Goal: Information Seeking & Learning: Check status

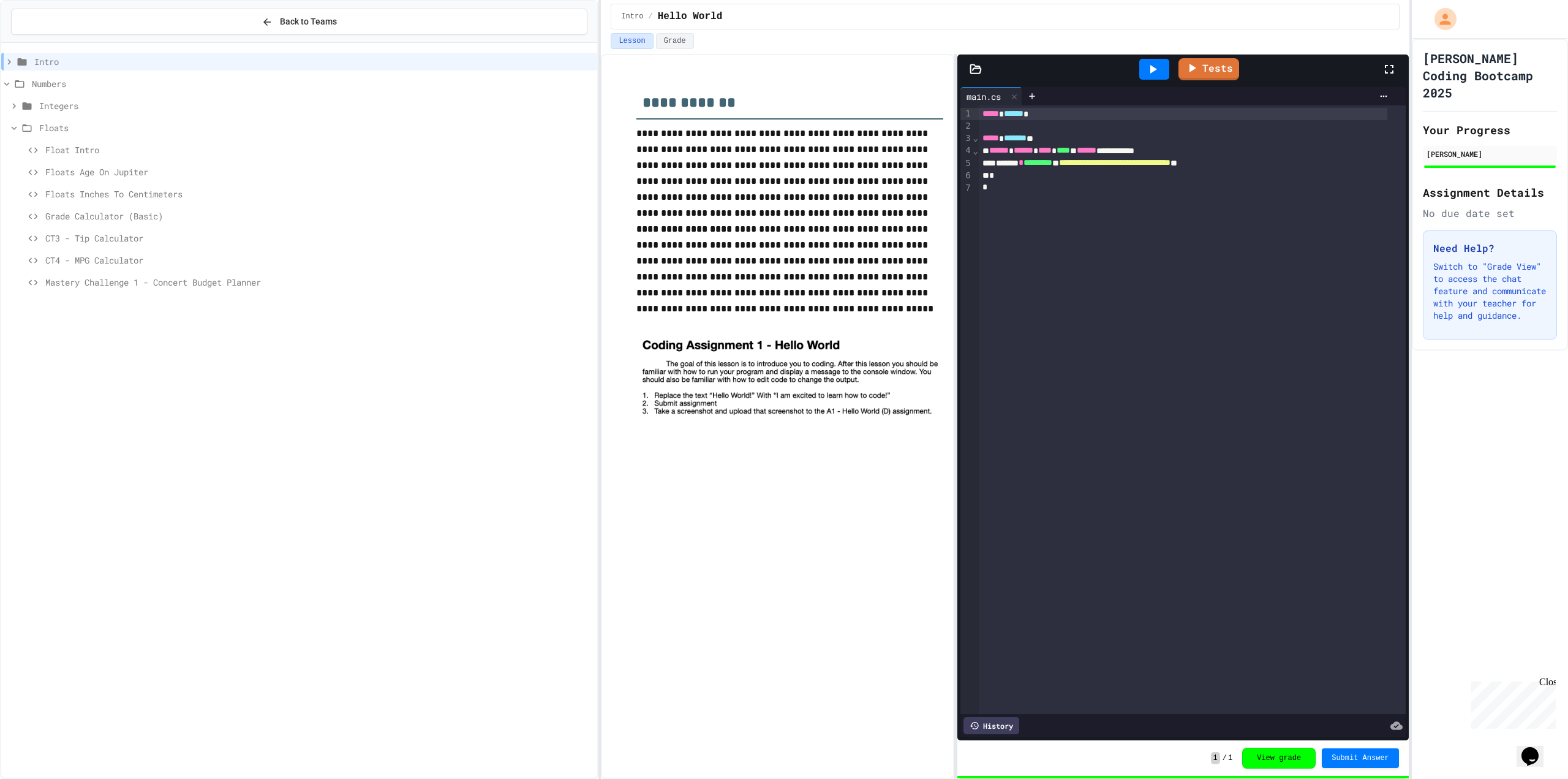
click at [95, 148] on span "Float Intro" at bounding box center [319, 150] width 547 height 13
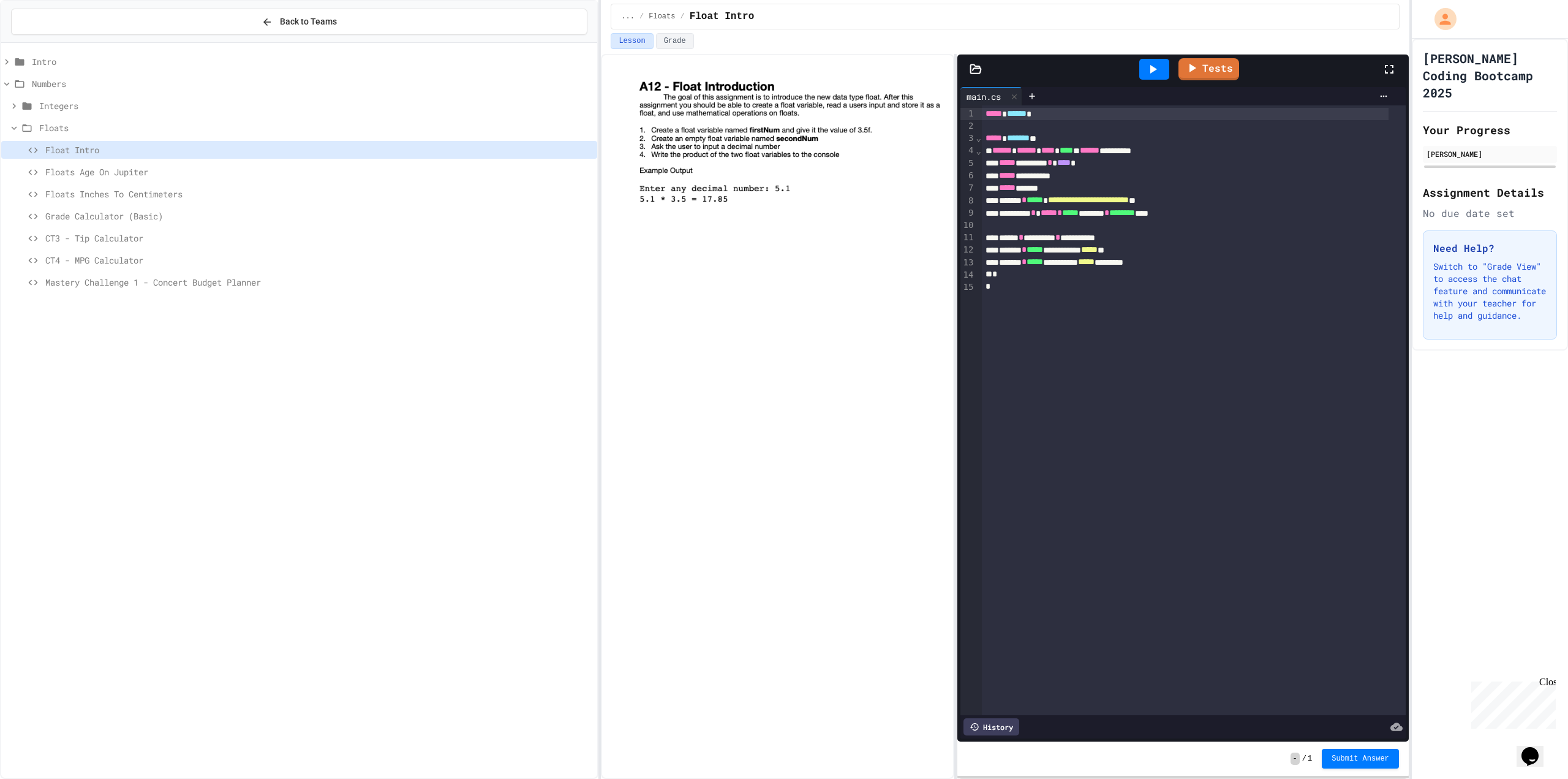
click at [1151, 71] on icon at bounding box center [1153, 69] width 15 height 15
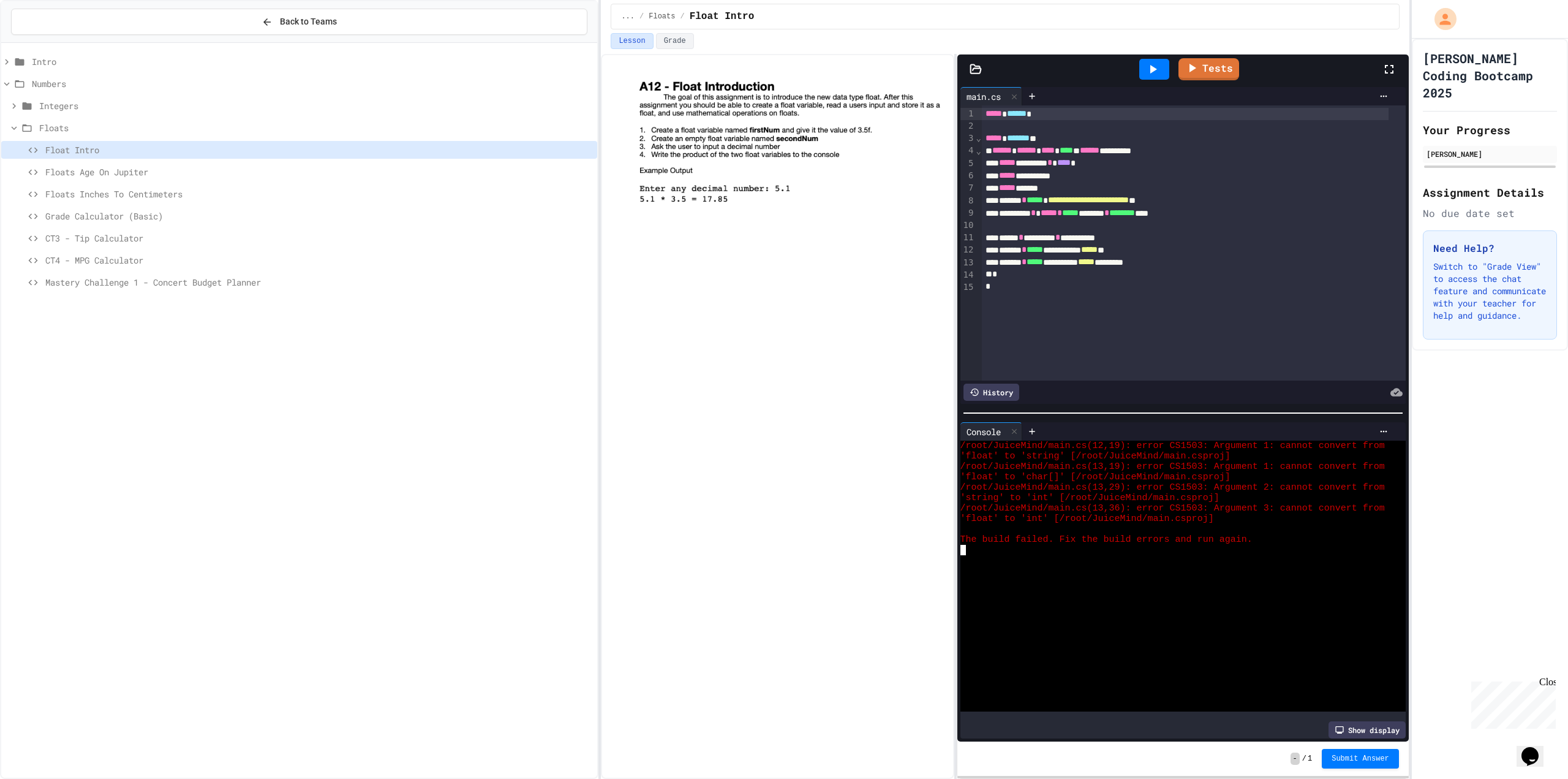
drag, startPoint x: 1279, startPoint y: 615, endPoint x: 1275, endPoint y: 605, distance: 10.8
click at [1279, 611] on div "/root/JuiceMind/main.cs(12,19): error CS1503: Argument 1: cannot convert from '…" at bounding box center [1172, 576] width 424 height 271
click at [725, 343] on div at bounding box center [777, 417] width 353 height 725
click at [172, 256] on span "CT4 - MPG Calculator" at bounding box center [319, 261] width 547 height 13
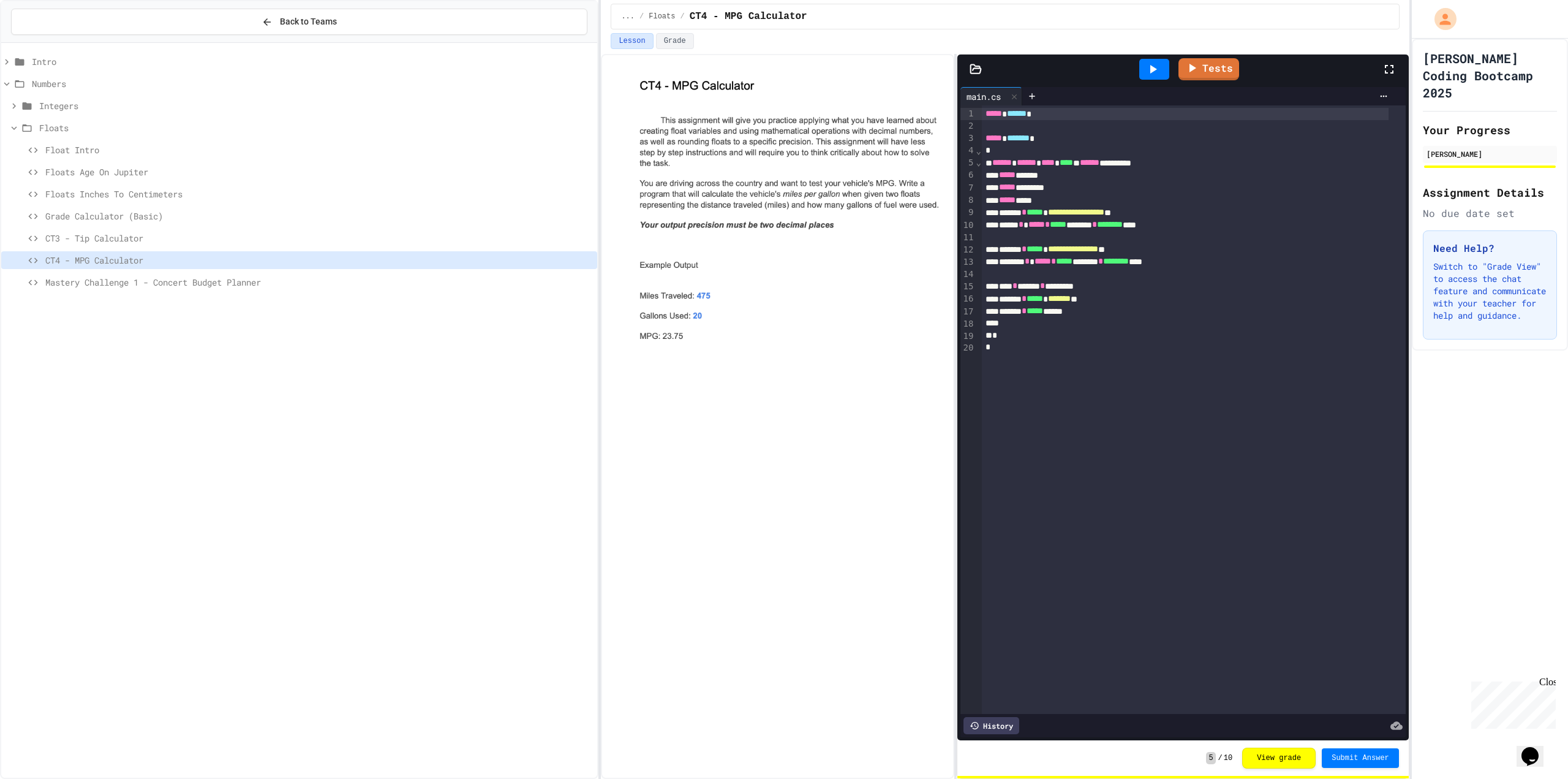
click at [195, 283] on span "Mastery Challenge 1 - Concert Budget Planner" at bounding box center [319, 282] width 547 height 13
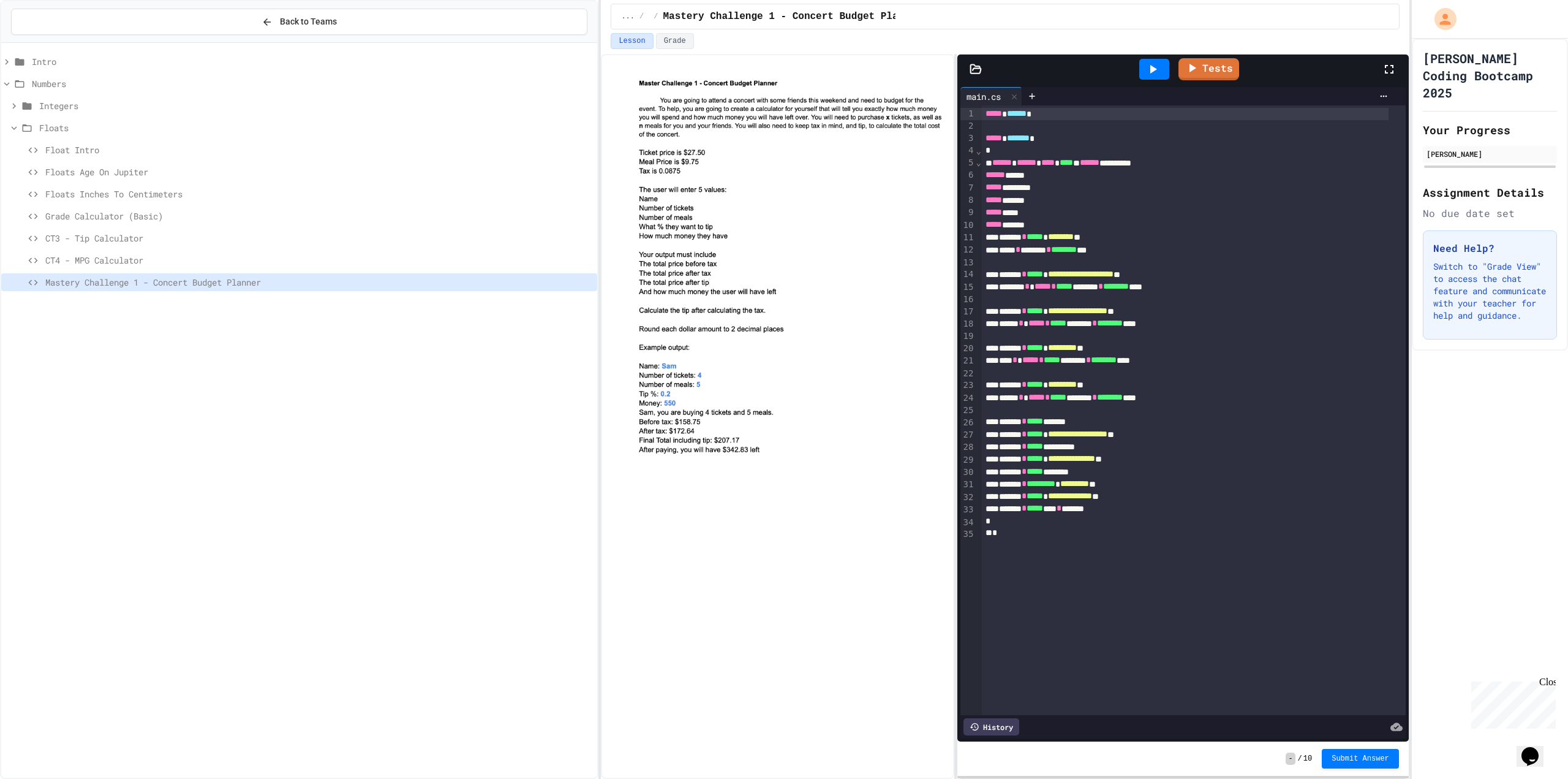
click at [196, 261] on span "CT4 - MPG Calculator" at bounding box center [319, 261] width 547 height 13
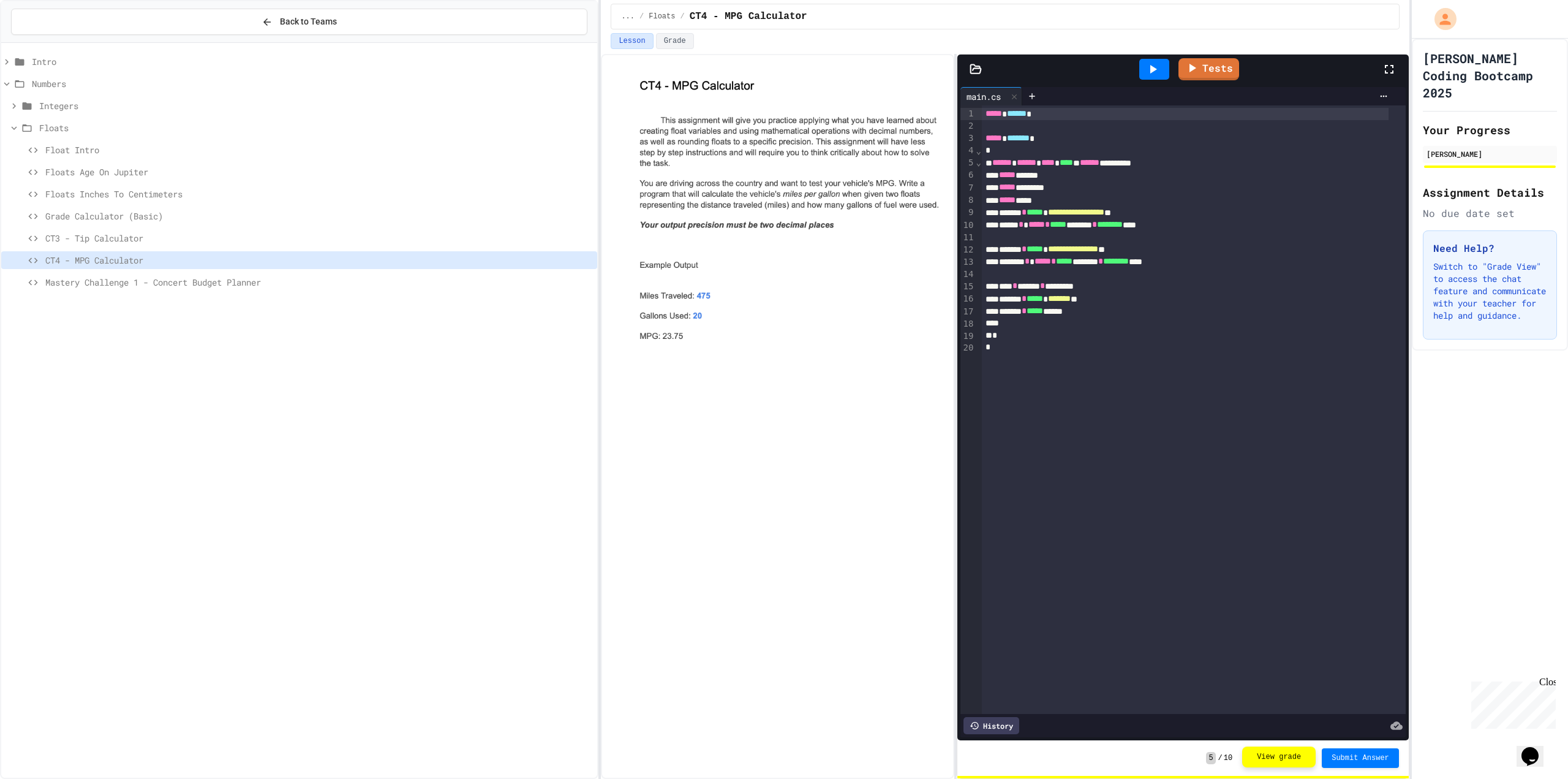
click at [1300, 747] on div "5 / 10 View grade Submit Answer" at bounding box center [1184, 758] width 452 height 35
click at [1278, 753] on button "View grade" at bounding box center [1279, 757] width 74 height 21
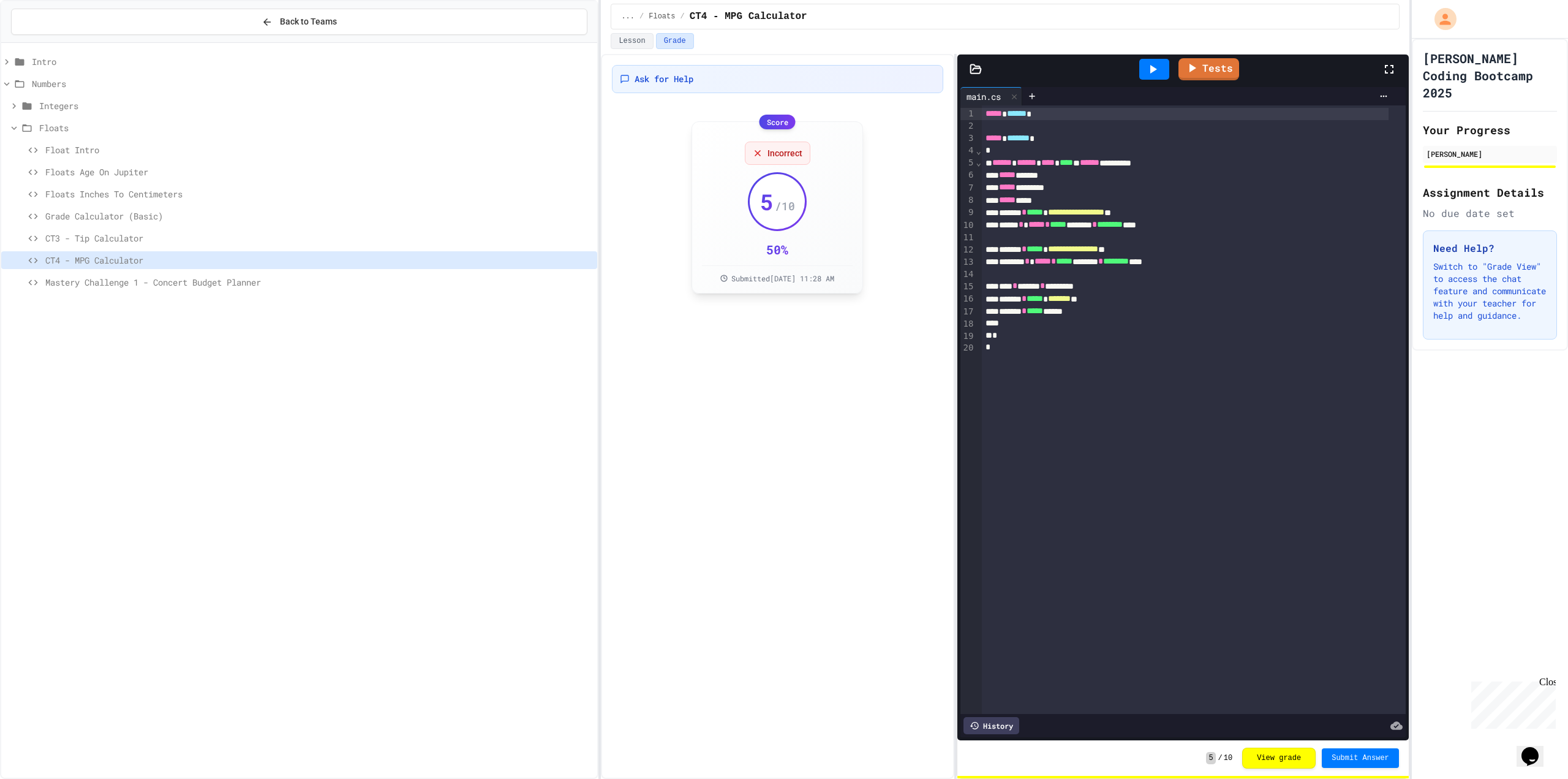
click at [782, 217] on div "5 / 10" at bounding box center [777, 202] width 55 height 55
drag, startPoint x: 753, startPoint y: 123, endPoint x: 763, endPoint y: 148, distance: 26.9
click at [762, 145] on div "Score Incorrect 5 / 10 50 % Submitted [DATE] 11:28 AM" at bounding box center [777, 208] width 172 height 172
click at [764, 148] on div "Incorrect" at bounding box center [777, 153] width 65 height 24
click at [94, 168] on span "Floats Age On Jupiter" at bounding box center [319, 172] width 547 height 13
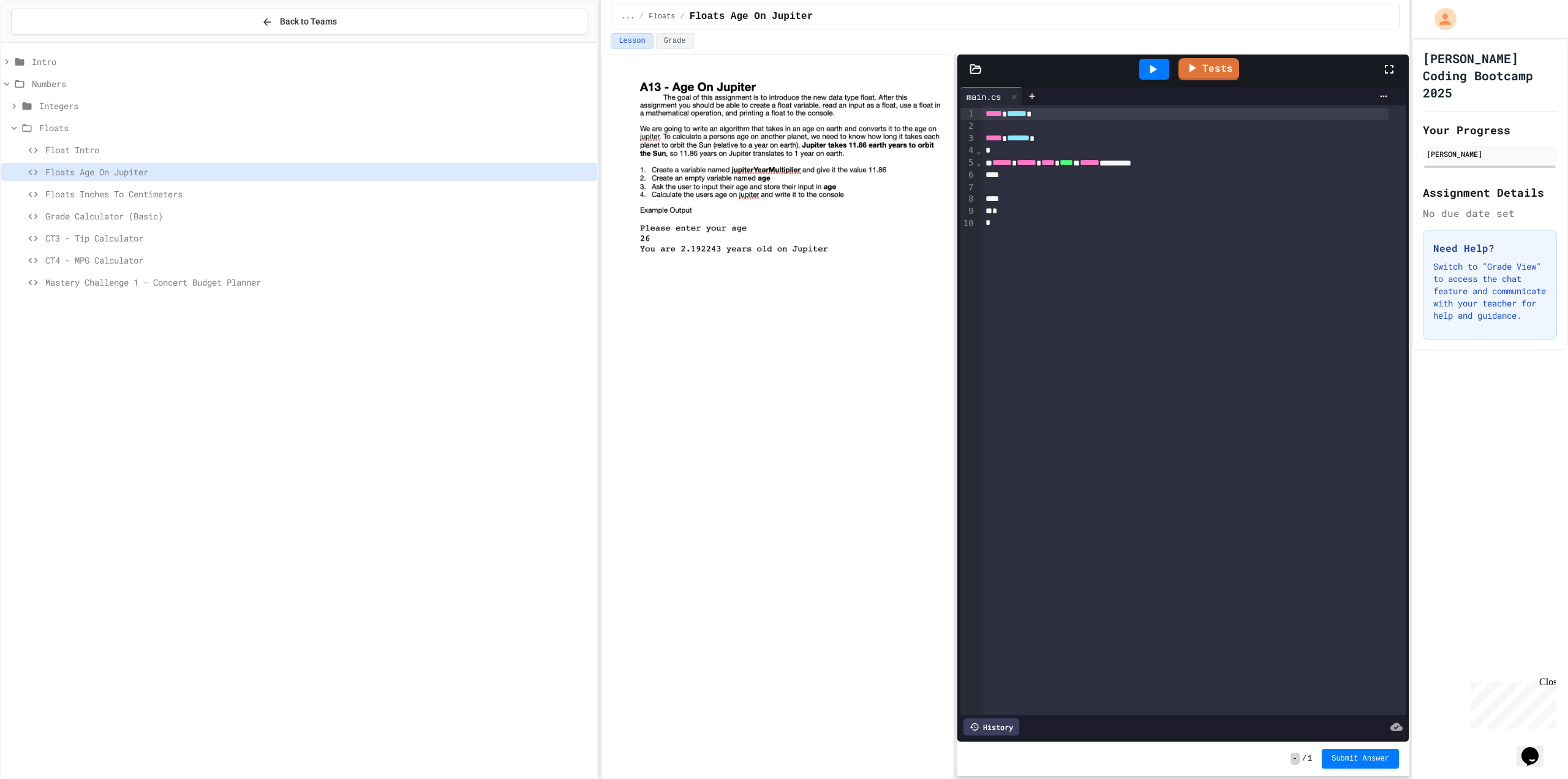
click at [122, 191] on span "Floats Inches To Centimeters" at bounding box center [319, 194] width 547 height 13
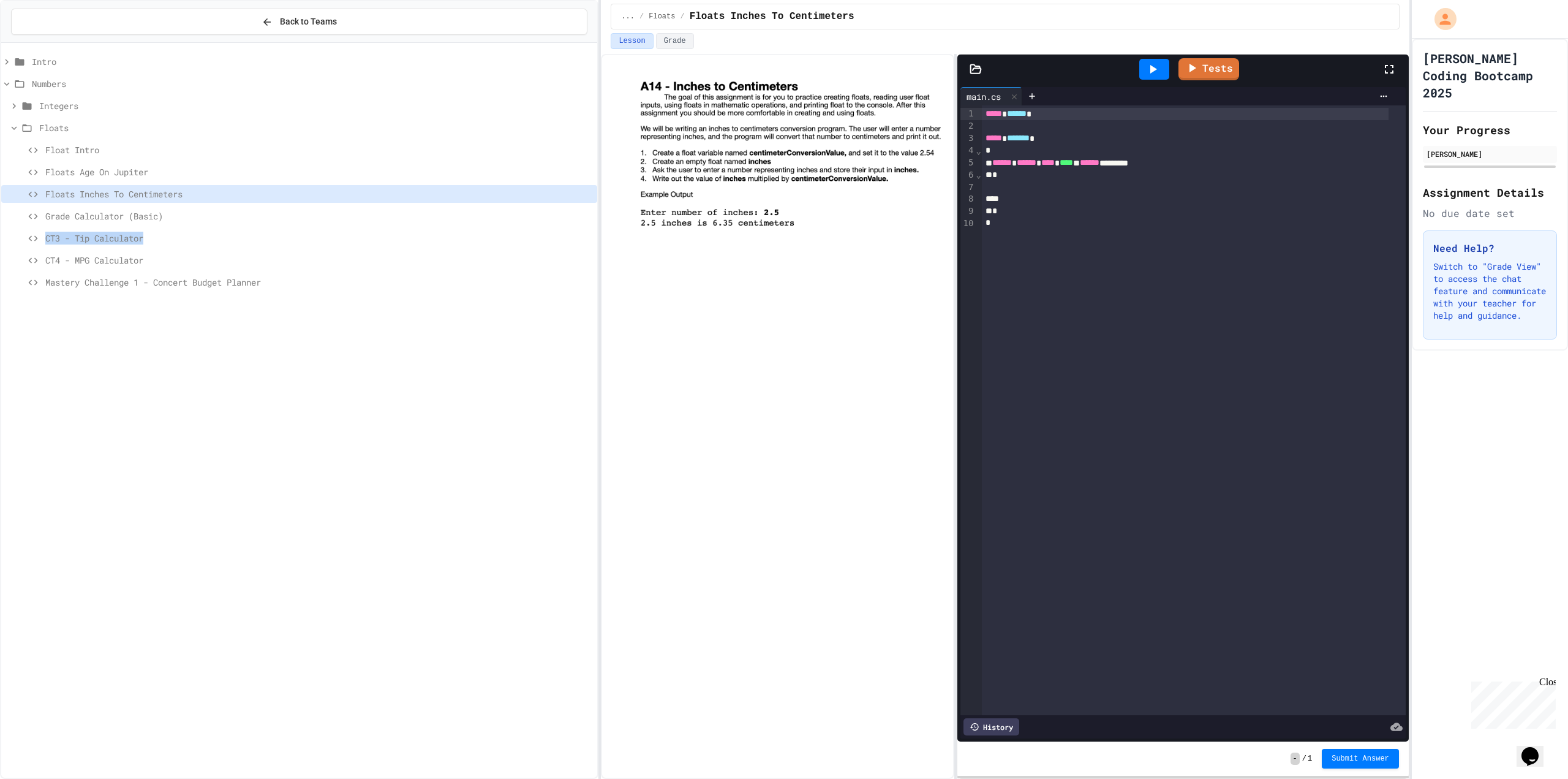
drag, startPoint x: 169, startPoint y: 228, endPoint x: 161, endPoint y: 232, distance: 8.9
click at [169, 234] on div "Intro Numbers Integers Floats Float Intro Floats Age On Jupiter Floats Inches T…" at bounding box center [299, 174] width 596 height 253
click at [148, 219] on span "Grade Calculator (Basic)" at bounding box center [319, 216] width 547 height 13
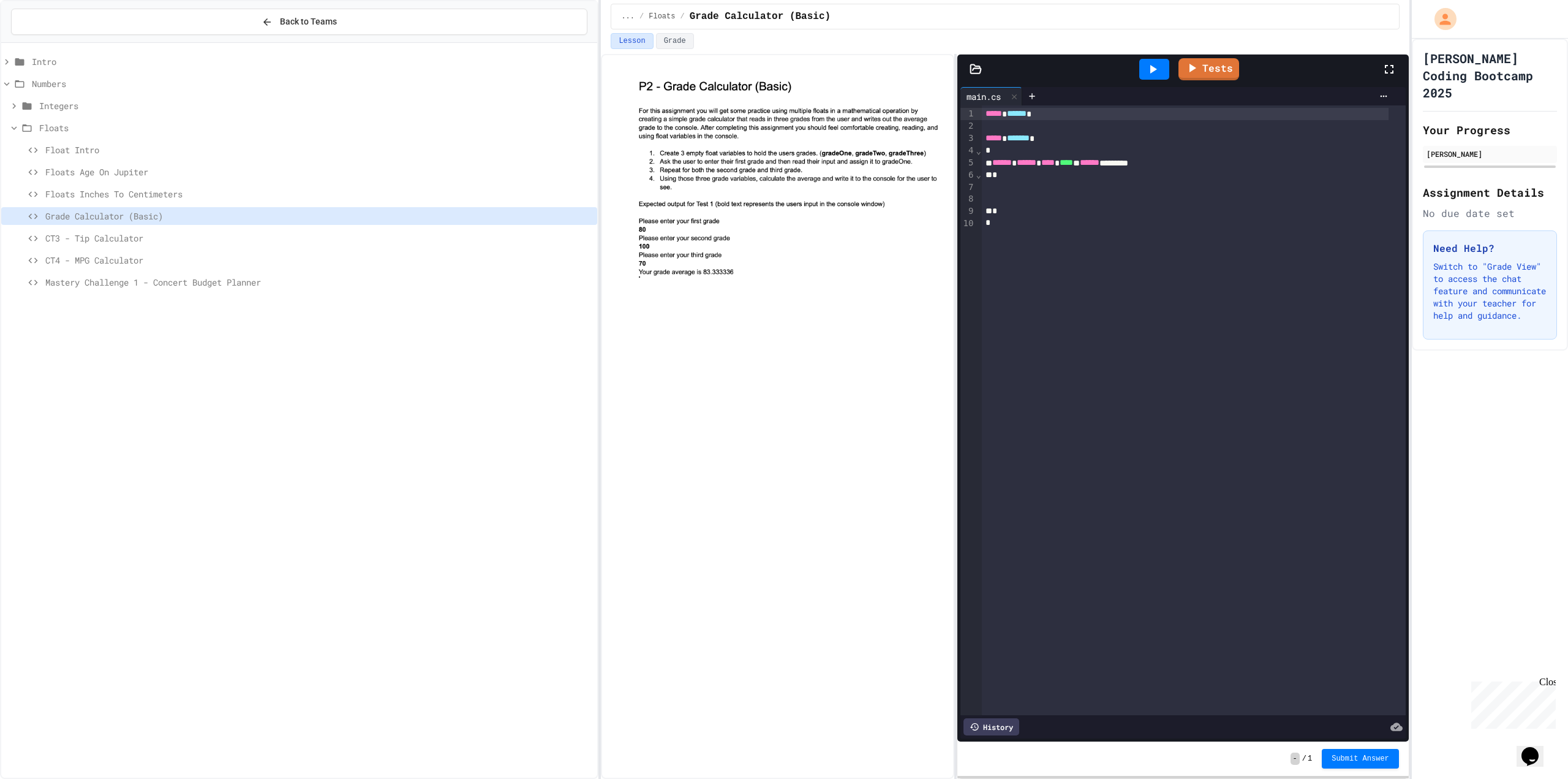
click at [181, 236] on span "CT3 - Tip Calculator" at bounding box center [319, 238] width 547 height 13
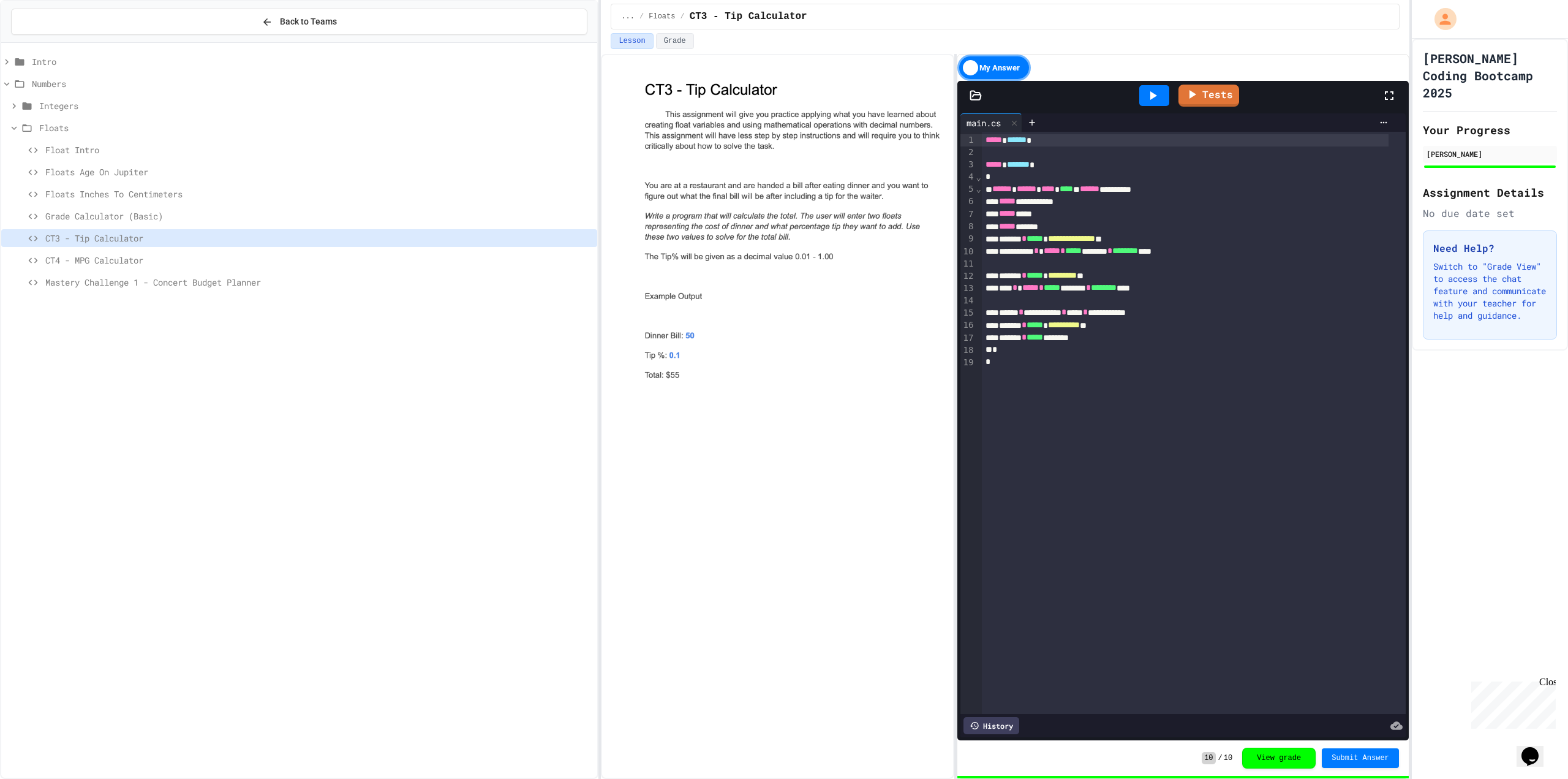
click at [212, 291] on div "Mastery Challenge 1 - Concert Budget Planner" at bounding box center [299, 285] width 596 height 22
click at [210, 265] on span "CT4 - MPG Calculator" at bounding box center [319, 261] width 547 height 13
